Goal: Task Accomplishment & Management: Use online tool/utility

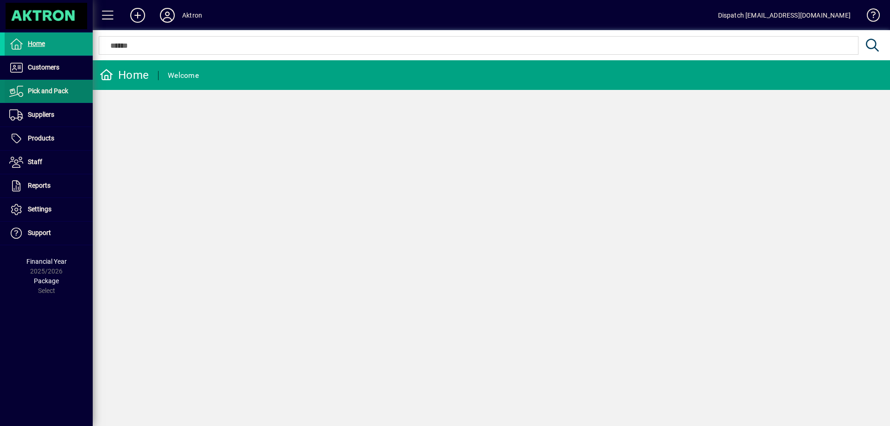
click at [58, 89] on span "Pick and Pack" at bounding box center [48, 90] width 40 height 7
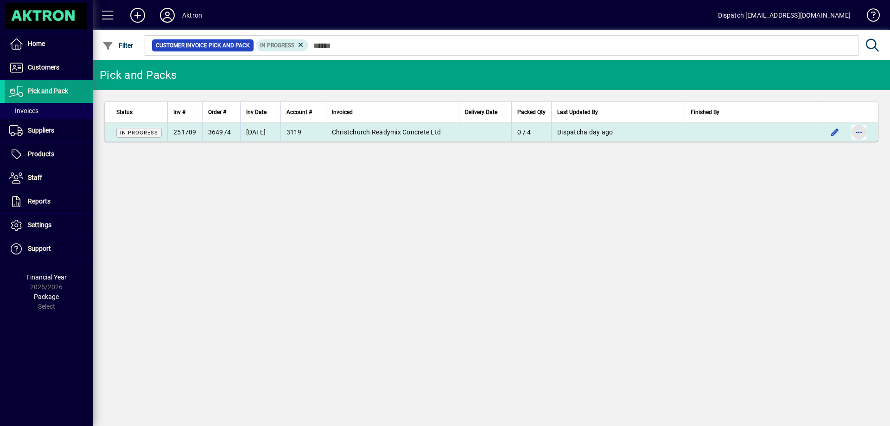
click at [857, 130] on span "button" at bounding box center [859, 132] width 22 height 22
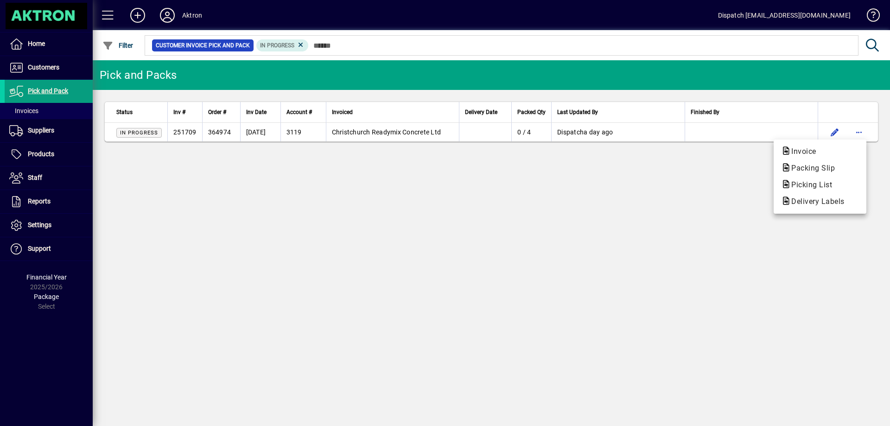
click at [798, 127] on div at bounding box center [445, 213] width 890 height 426
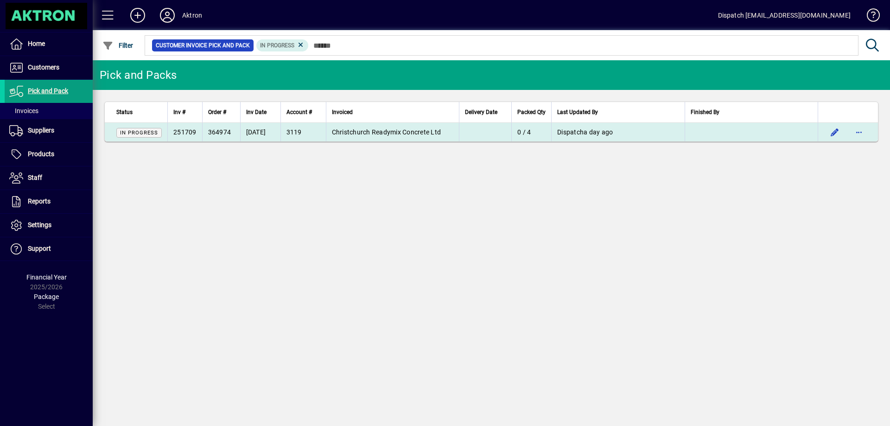
click at [797, 133] on td at bounding box center [751, 132] width 133 height 19
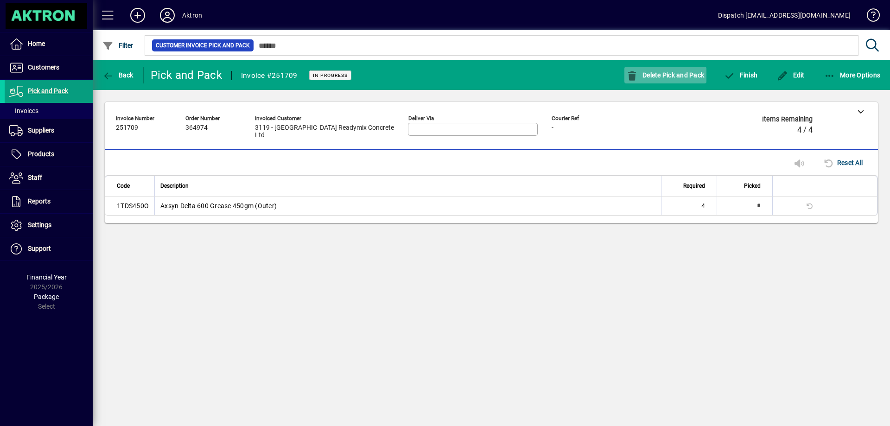
click at [670, 72] on span "Delete Pick and Pack" at bounding box center [666, 74] width 78 height 7
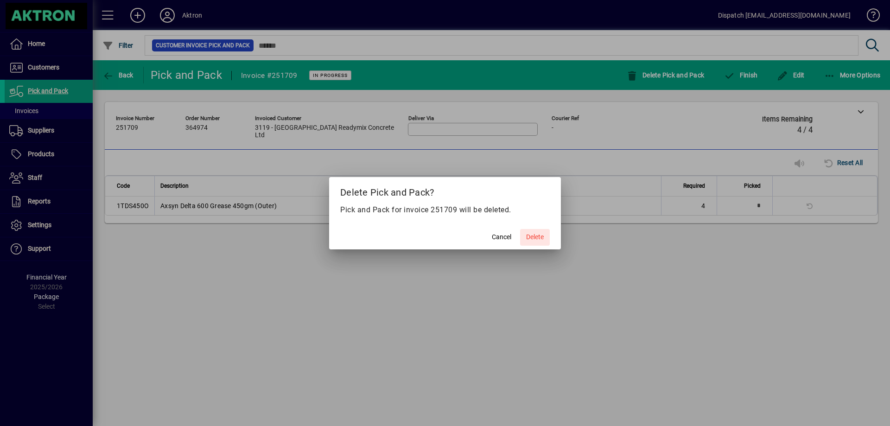
click at [541, 234] on span "Delete" at bounding box center [535, 237] width 18 height 10
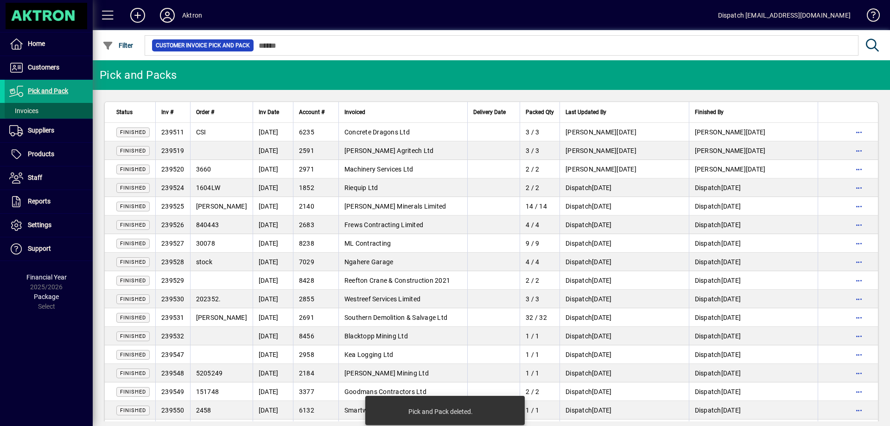
click at [45, 107] on span at bounding box center [49, 111] width 88 height 22
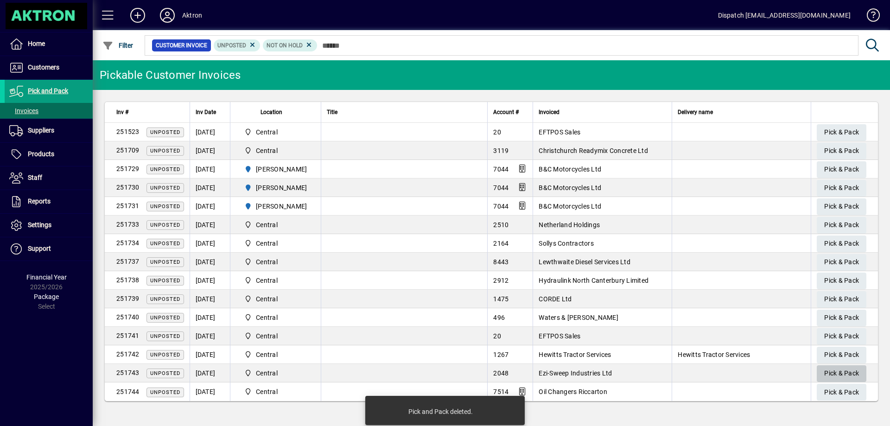
click at [841, 368] on span "Pick & Pack" at bounding box center [841, 373] width 35 height 15
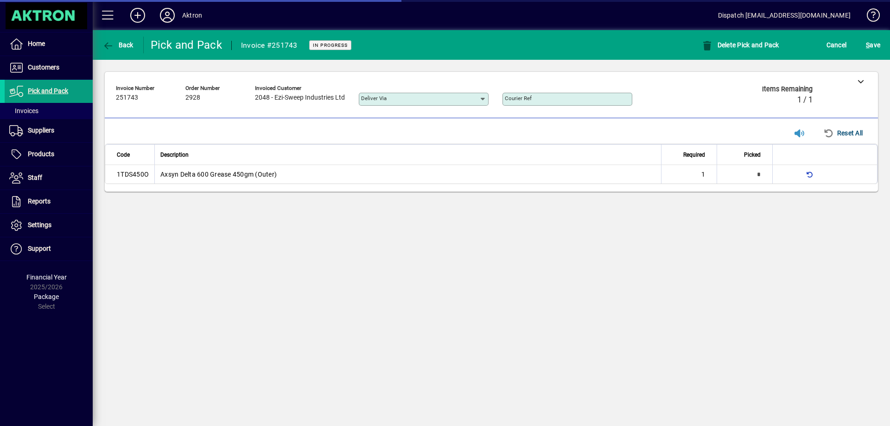
type input "**********"
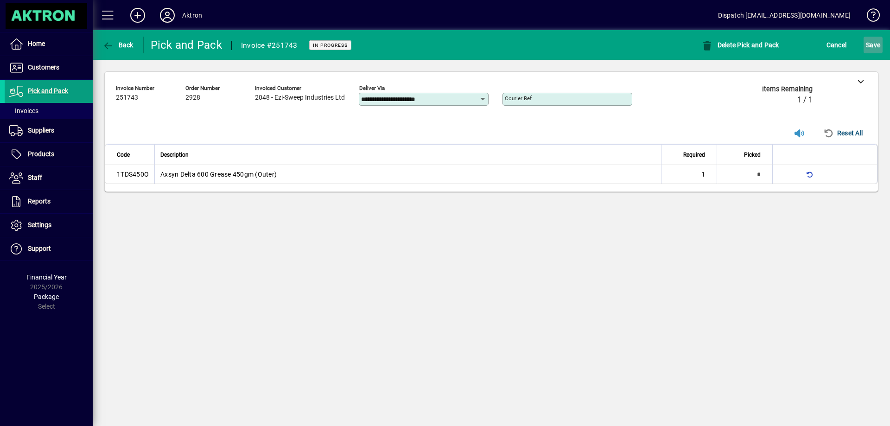
click at [877, 44] on span "S ave" at bounding box center [873, 45] width 14 height 15
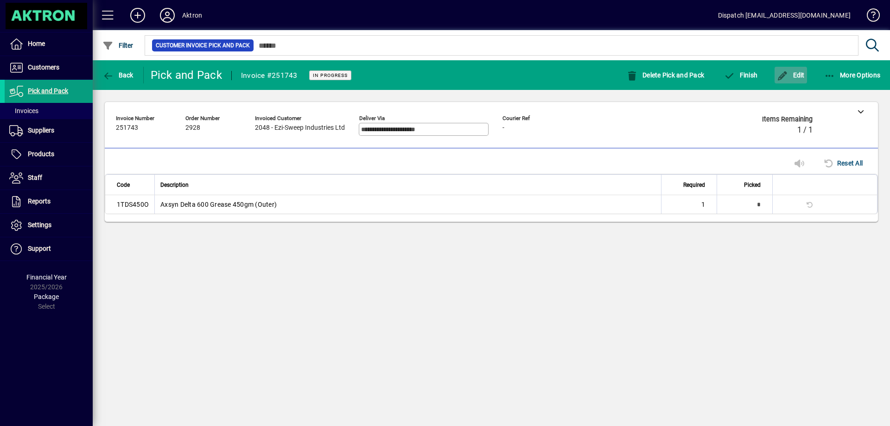
click at [801, 69] on span "button" at bounding box center [791, 75] width 32 height 22
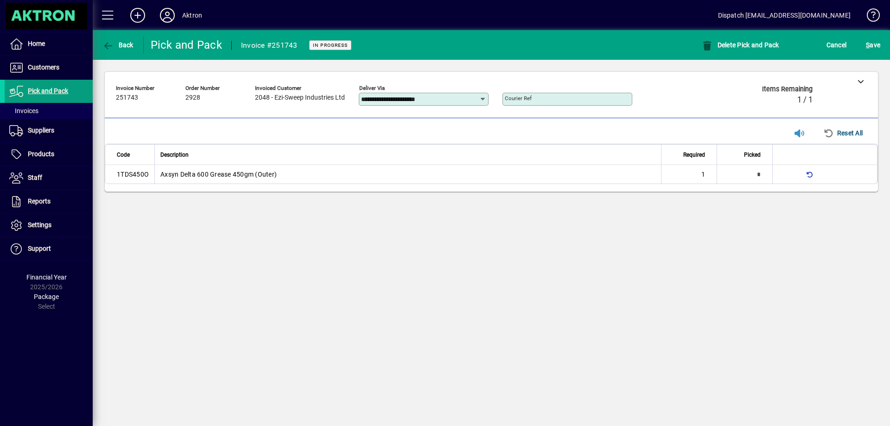
type input "*"
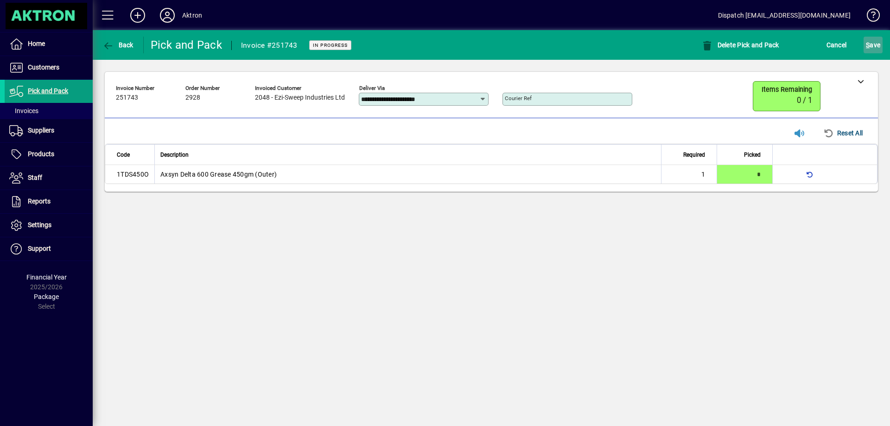
click at [880, 44] on span "S ave" at bounding box center [873, 45] width 14 height 15
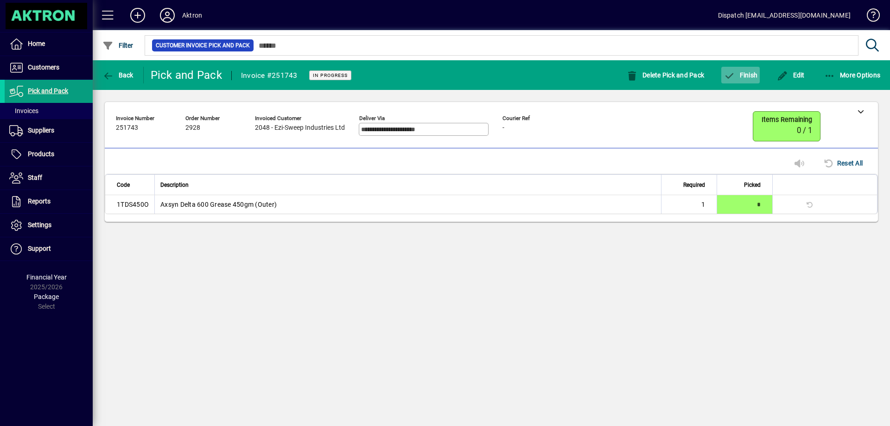
click at [742, 74] on span "Finish" at bounding box center [741, 74] width 34 height 7
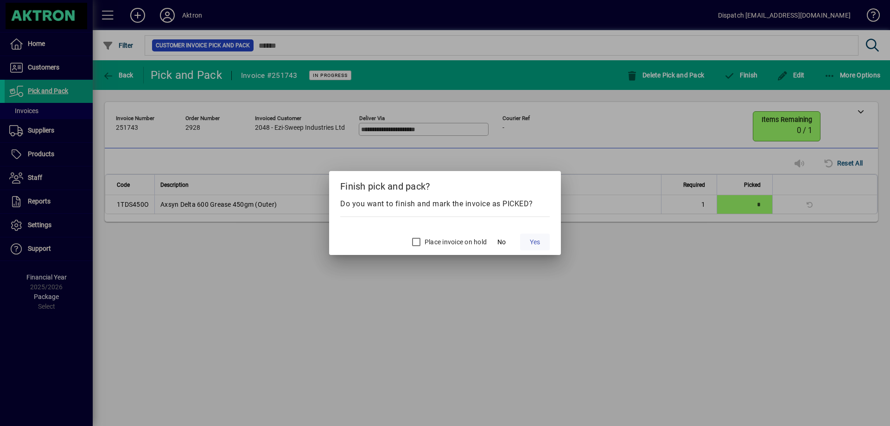
click at [535, 242] on span "Yes" at bounding box center [535, 242] width 10 height 10
